Goal: Information Seeking & Learning: Learn about a topic

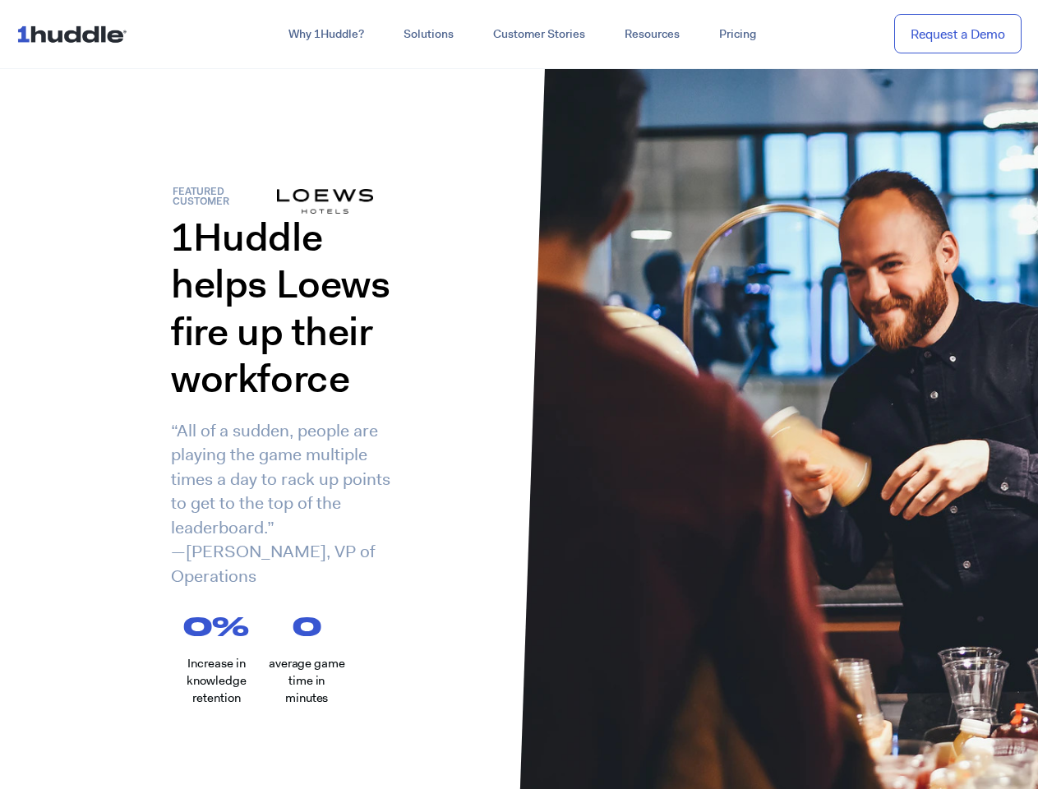
click at [518, 394] on div "1Huddle helps Loews fire up their workforce “All of a sudden, people are playin…" at bounding box center [259, 413] width 519 height 399
click at [324, 35] on link "Why 1Huddle?" at bounding box center [326, 35] width 115 height 30
click at [427, 35] on link "Solutions" at bounding box center [429, 35] width 90 height 30
click at [651, 35] on link "Resources" at bounding box center [652, 35] width 94 height 30
